Goal: Information Seeking & Learning: Check status

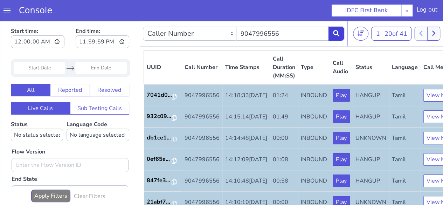
click at [339, 33] on icon at bounding box center [336, 33] width 6 height 6
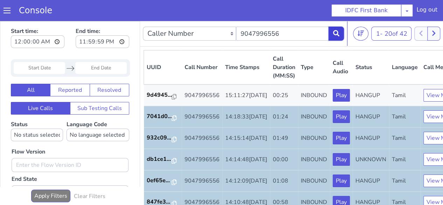
click at [342, 38] on button at bounding box center [336, 34] width 15 height 14
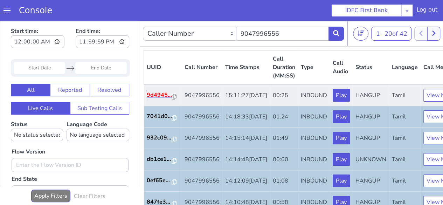
click at [168, 99] on p "9d4945..." at bounding box center [159, 95] width 25 height 8
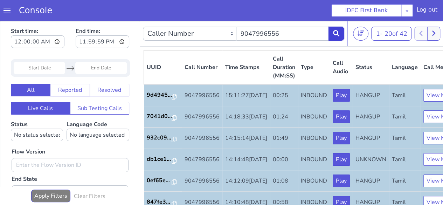
click at [340, 34] on button at bounding box center [336, 34] width 15 height 14
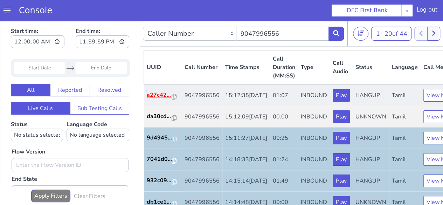
click at [154, 99] on p "a27c42..." at bounding box center [159, 95] width 25 height 8
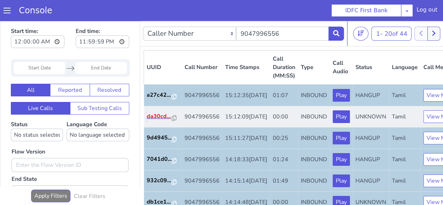
click at [158, 121] on p "da30cd..." at bounding box center [159, 116] width 25 height 8
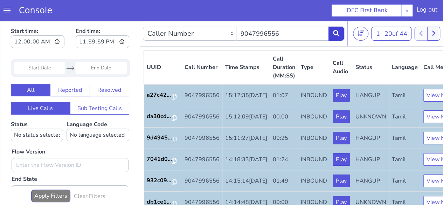
click at [333, 33] on icon at bounding box center [336, 33] width 6 height 6
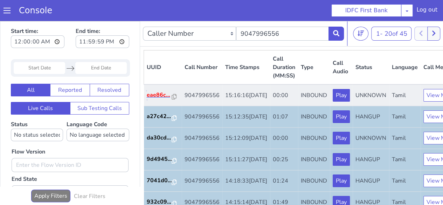
click at [163, 99] on p "eae86c..." at bounding box center [159, 95] width 25 height 8
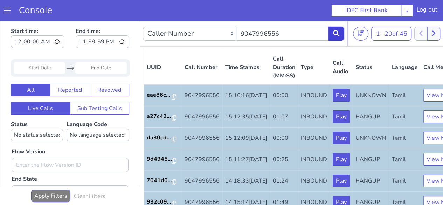
click at [337, 37] on button at bounding box center [336, 34] width 15 height 14
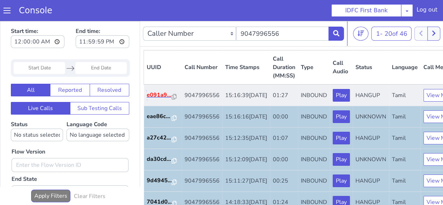
click at [157, 99] on p "e091a9..." at bounding box center [159, 95] width 25 height 8
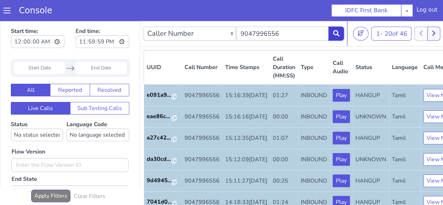
click at [336, 28] on button at bounding box center [336, 34] width 15 height 14
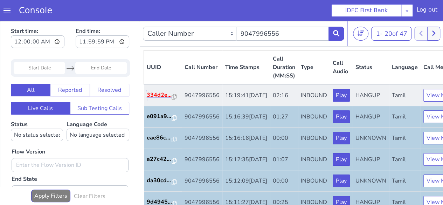
click at [150, 99] on p "334d2e..." at bounding box center [159, 95] width 25 height 8
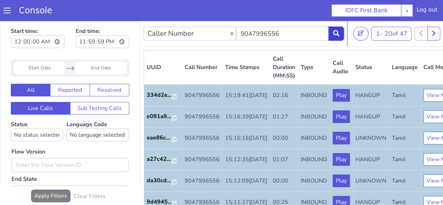
click at [339, 38] on button at bounding box center [336, 34] width 15 height 14
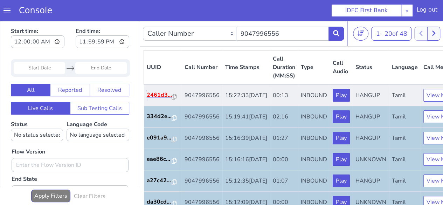
click at [159, 99] on p "2461d3..." at bounding box center [159, 95] width 25 height 8
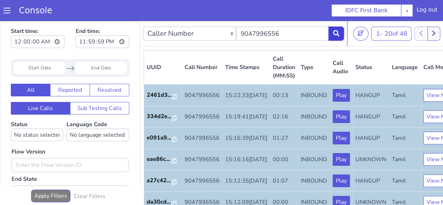
click at [335, 33] on icon at bounding box center [336, 33] width 6 height 6
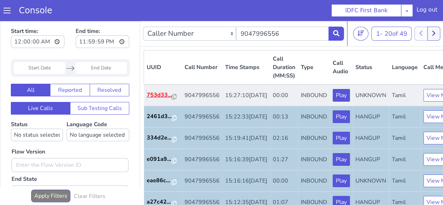
click at [151, 99] on p "753d33..." at bounding box center [159, 95] width 25 height 8
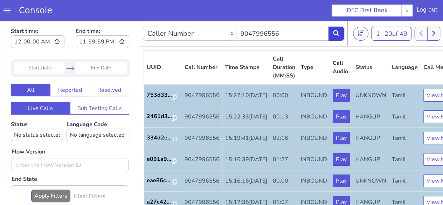
click at [342, 33] on button at bounding box center [336, 34] width 15 height 14
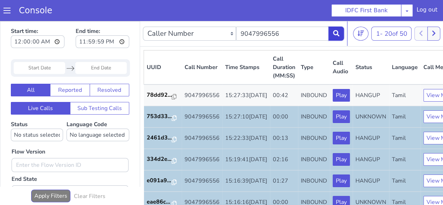
click at [339, 33] on icon at bounding box center [336, 33] width 6 height 6
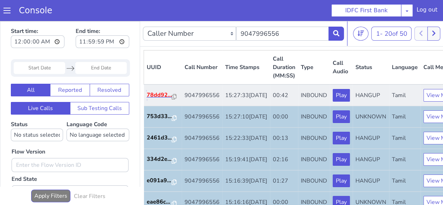
click at [160, 98] on p "78dd92..." at bounding box center [159, 95] width 25 height 8
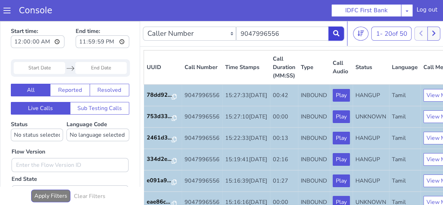
click at [336, 34] on icon at bounding box center [336, 33] width 6 height 6
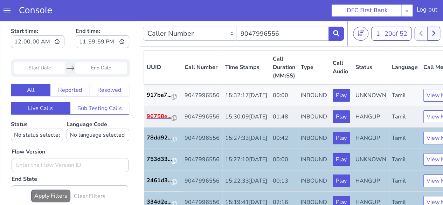
click at [156, 121] on p "96758e..." at bounding box center [159, 116] width 25 height 8
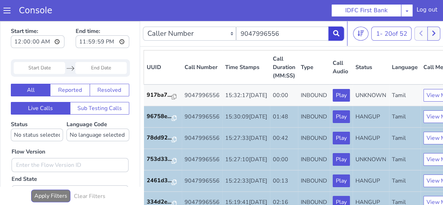
click at [332, 35] on button at bounding box center [336, 34] width 15 height 14
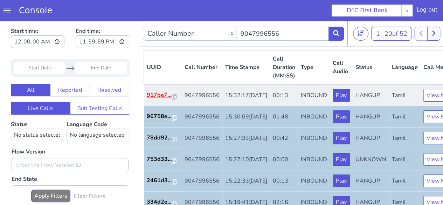
click at [158, 99] on p "917ba7..." at bounding box center [159, 95] width 25 height 8
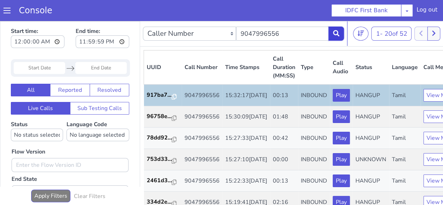
click at [333, 37] on button at bounding box center [336, 34] width 15 height 14
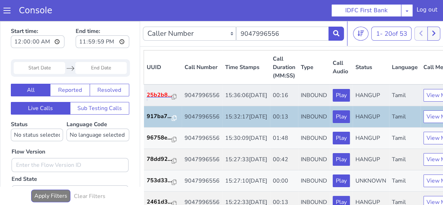
click at [156, 98] on p "25b2b8..." at bounding box center [159, 95] width 25 height 8
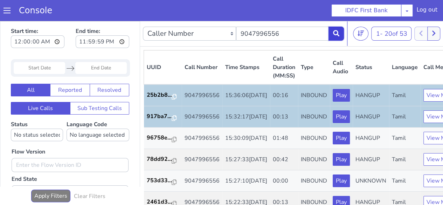
click at [341, 30] on button at bounding box center [336, 34] width 15 height 14
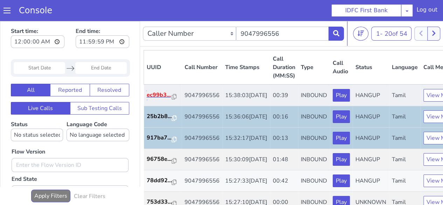
click at [156, 99] on p "ec99b3..." at bounding box center [159, 95] width 25 height 8
